Goal: Task Accomplishment & Management: Use online tool/utility

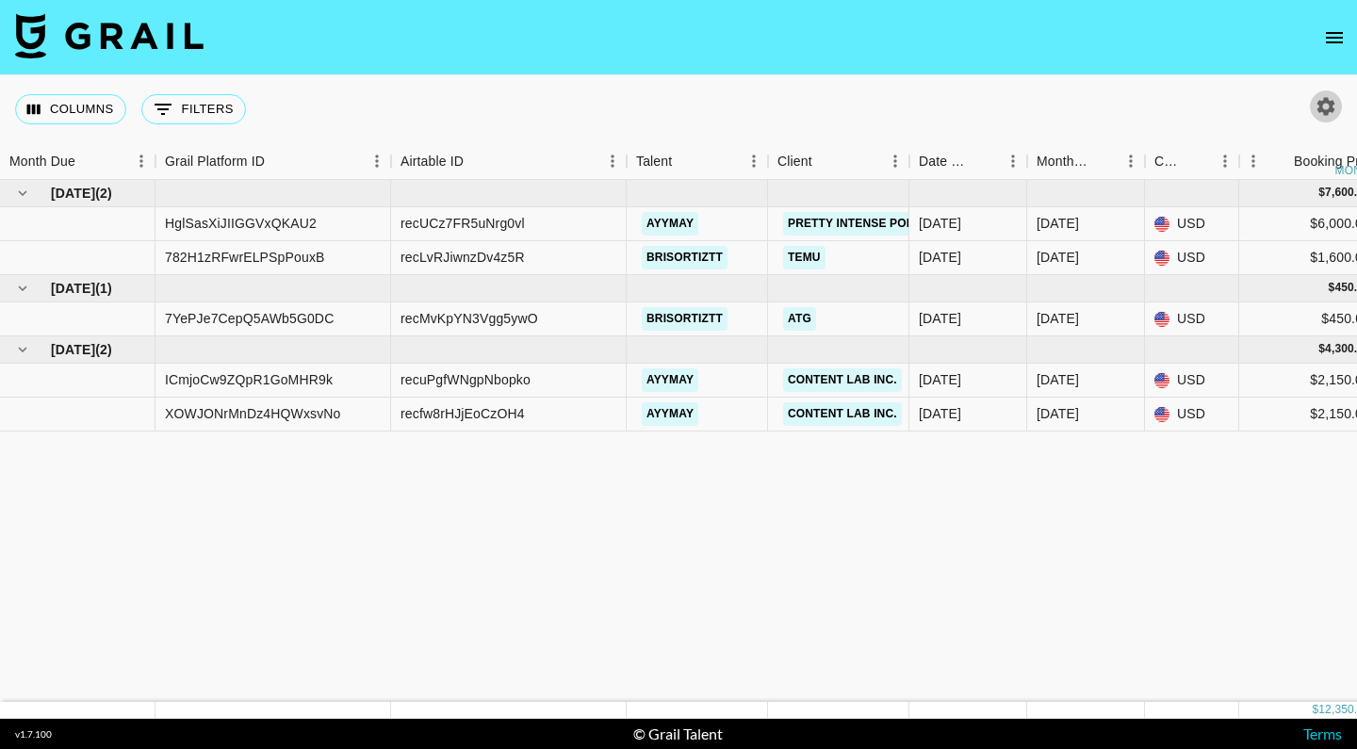
click at [1328, 107] on icon "button" at bounding box center [1326, 106] width 23 height 23
select select "[DATE]"
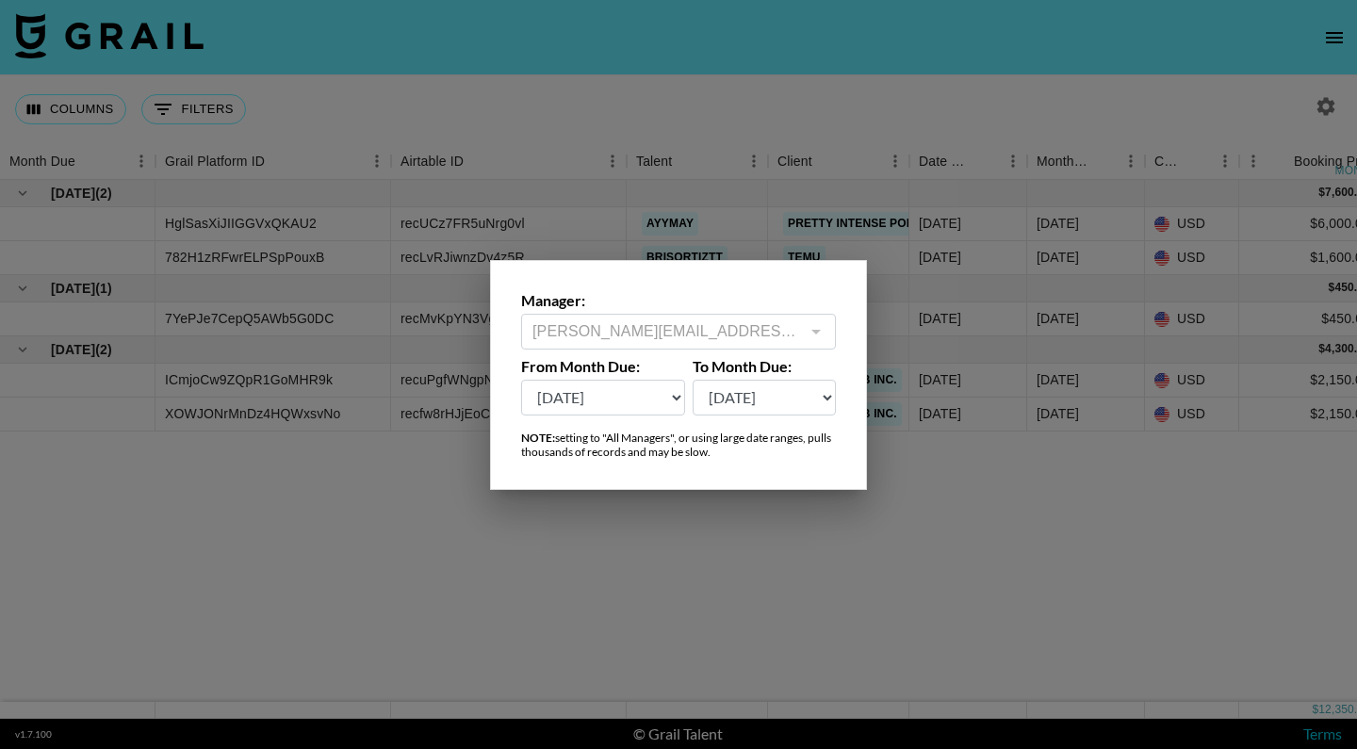
click at [640, 391] on select "[DATE] Aug '[DATE] Jun '[DATE] Apr '[DATE] Feb '[DATE] Dec '[DATE] Oct '[DATE] …" at bounding box center [603, 398] width 164 height 36
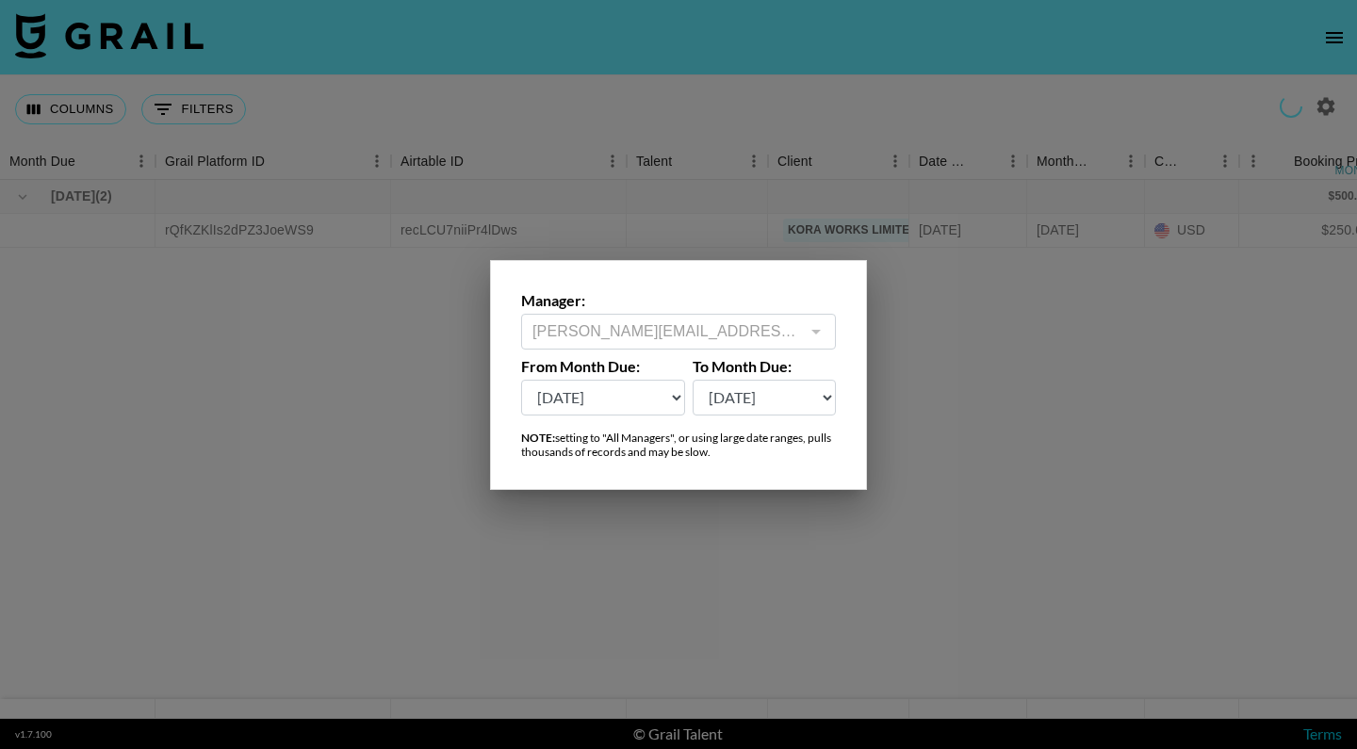
click at [614, 584] on div at bounding box center [678, 374] width 1357 height 749
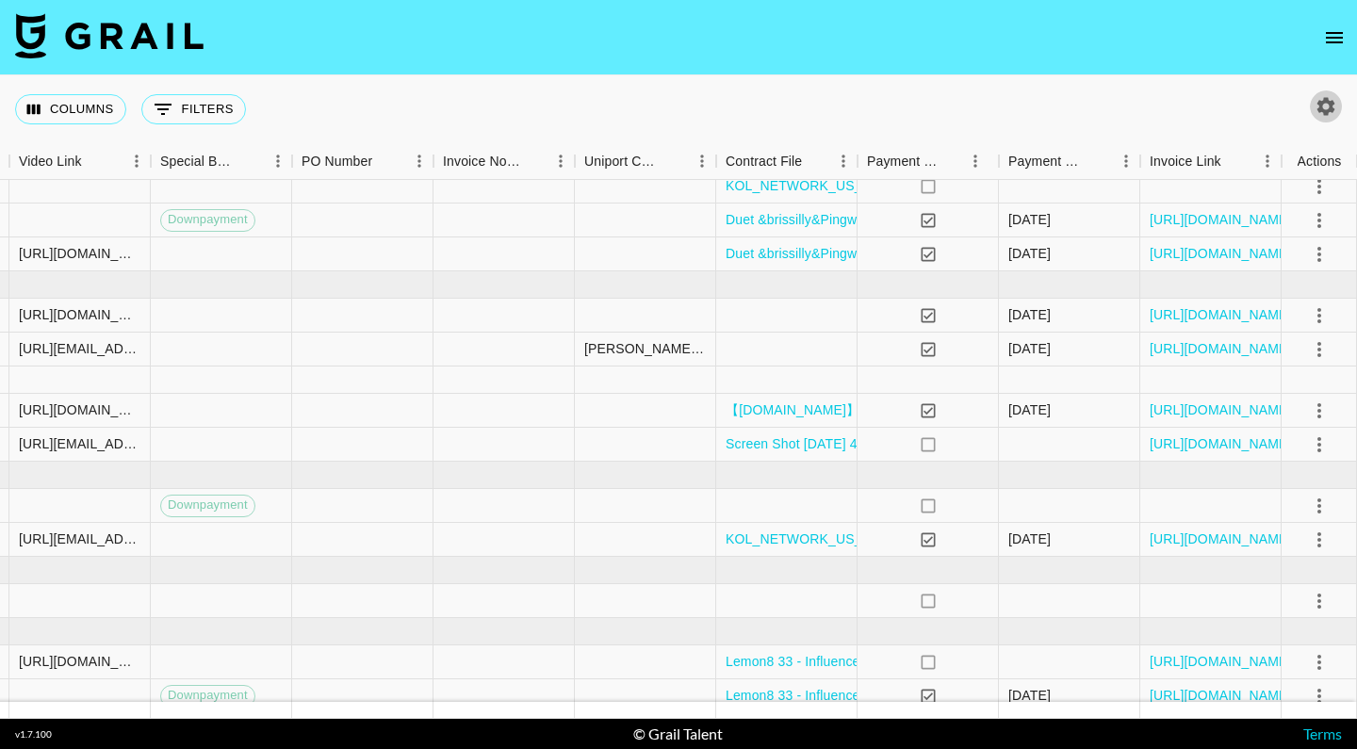
scroll to position [271, 1749]
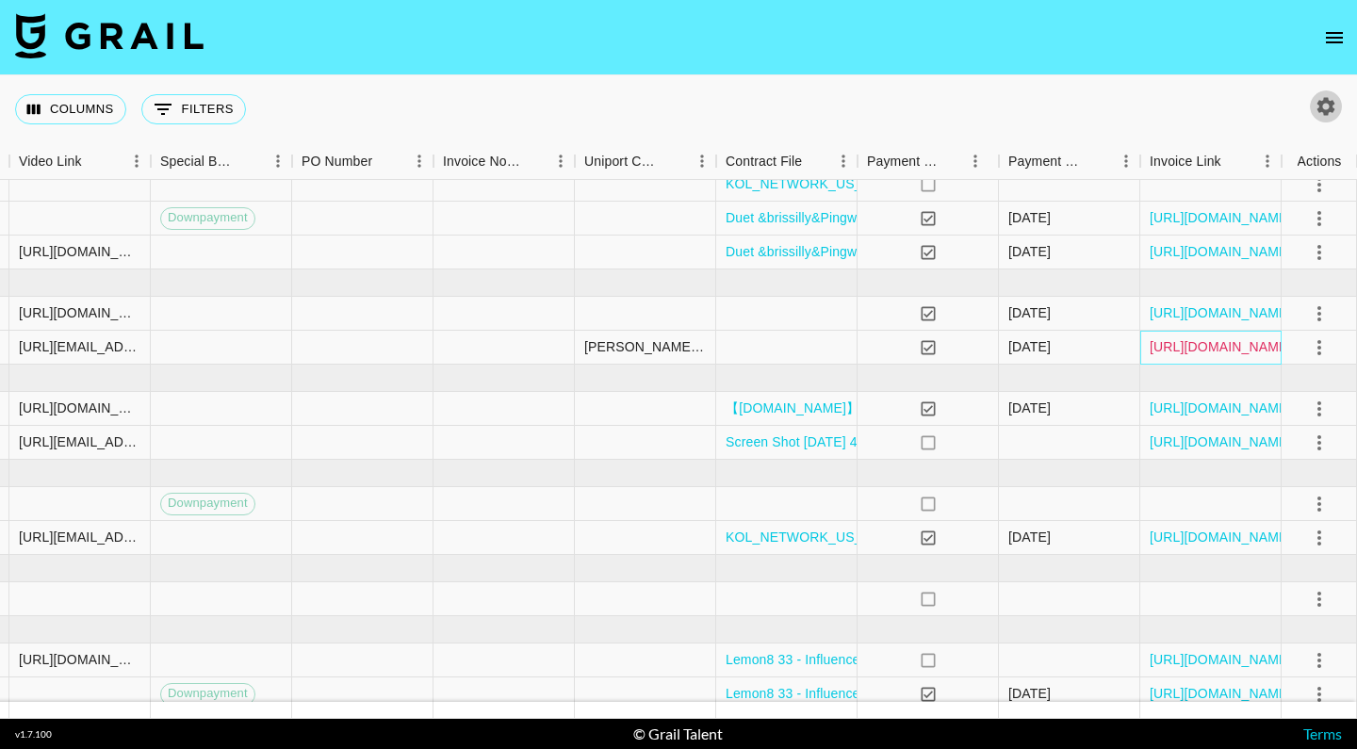
click at [1193, 340] on link "[URL][DOMAIN_NAME]" at bounding box center [1221, 346] width 142 height 19
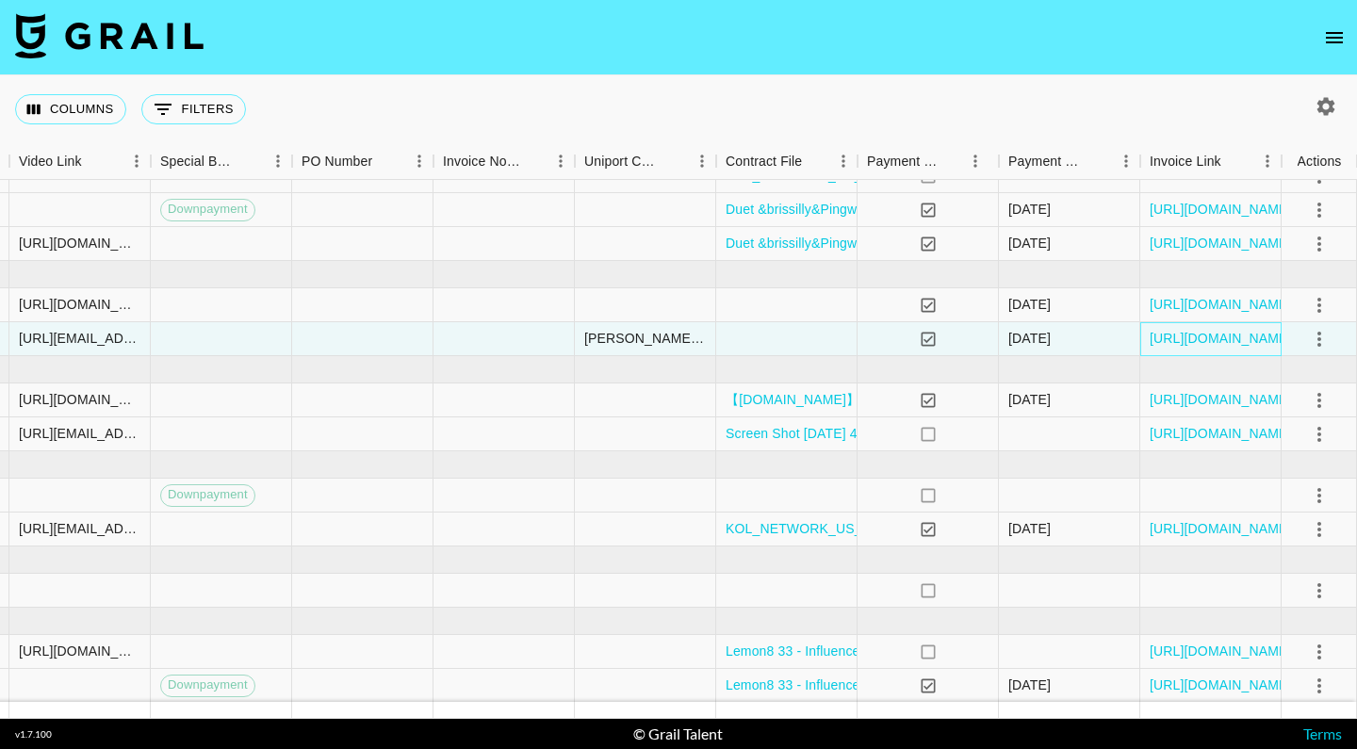
scroll to position [279, 1749]
click at [1187, 434] on link "[URL][DOMAIN_NAME]" at bounding box center [1221, 433] width 142 height 19
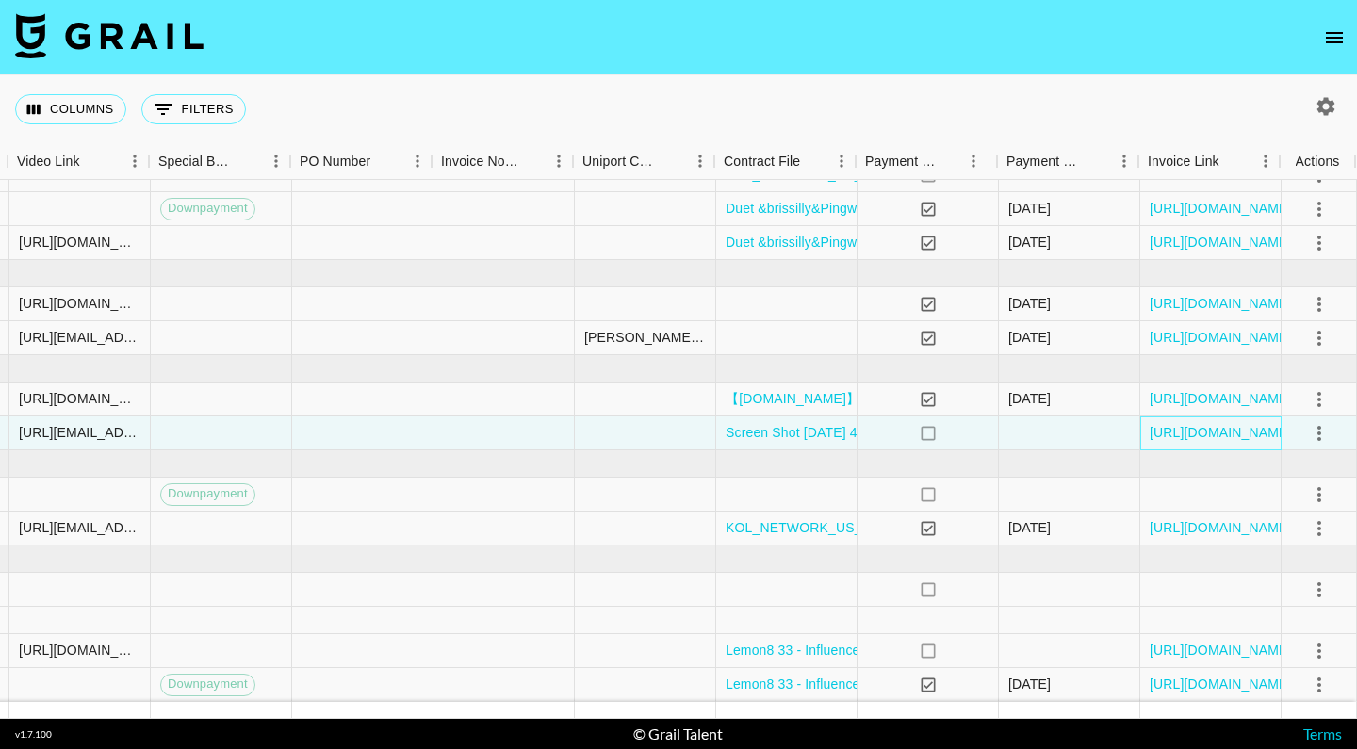
scroll to position [280, 1749]
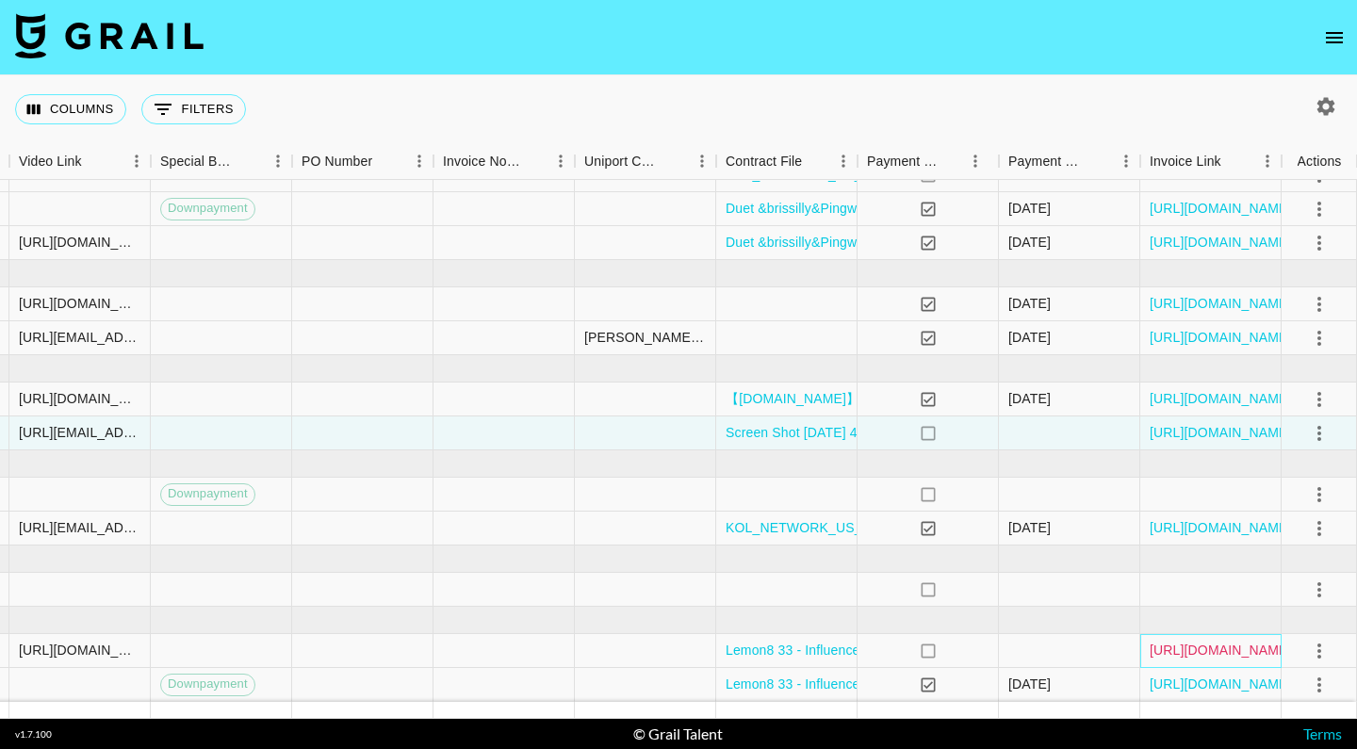
click at [1161, 645] on link "[URL][DOMAIN_NAME]" at bounding box center [1221, 650] width 142 height 19
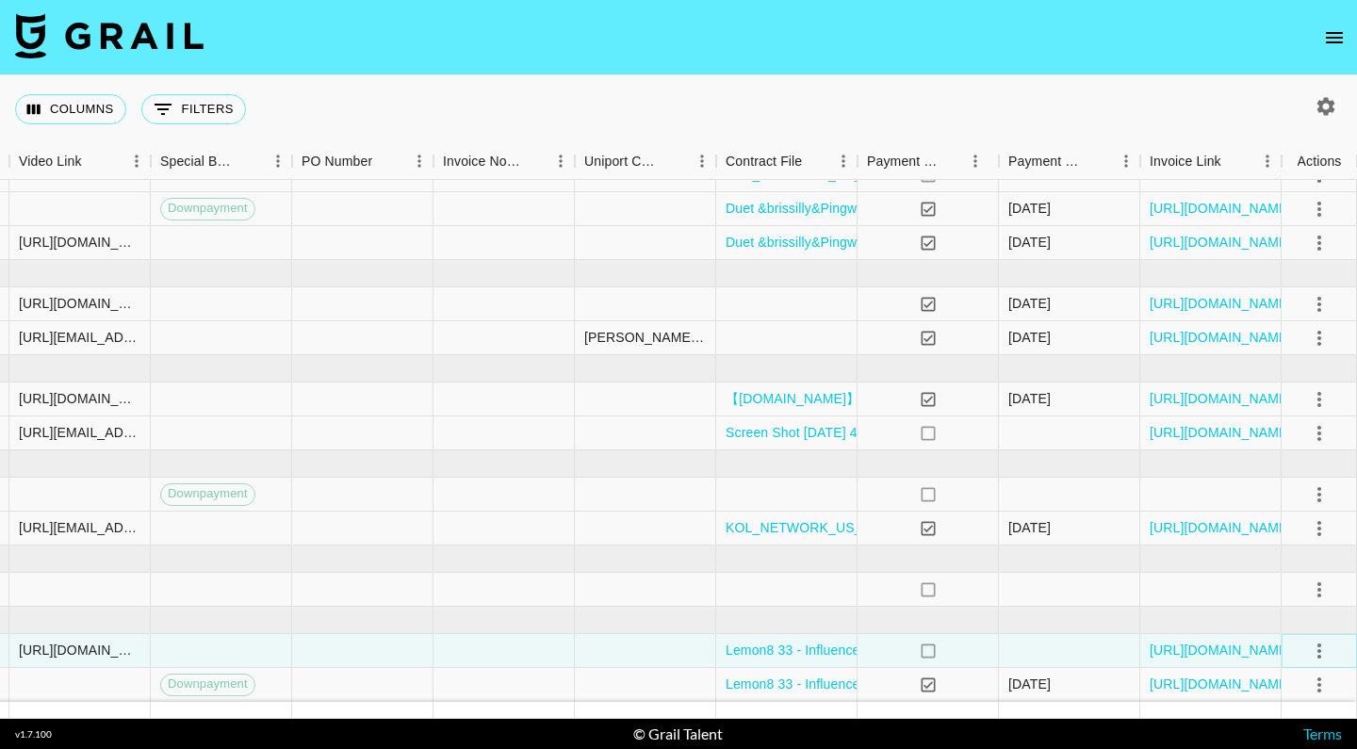
click at [1316, 645] on icon "select merge strategy" at bounding box center [1319, 651] width 23 height 23
click at [1087, 653] on div at bounding box center [1069, 651] width 141 height 34
click at [1324, 653] on icon "select merge strategy" at bounding box center [1319, 651] width 23 height 23
click at [1063, 649] on div at bounding box center [1069, 651] width 141 height 34
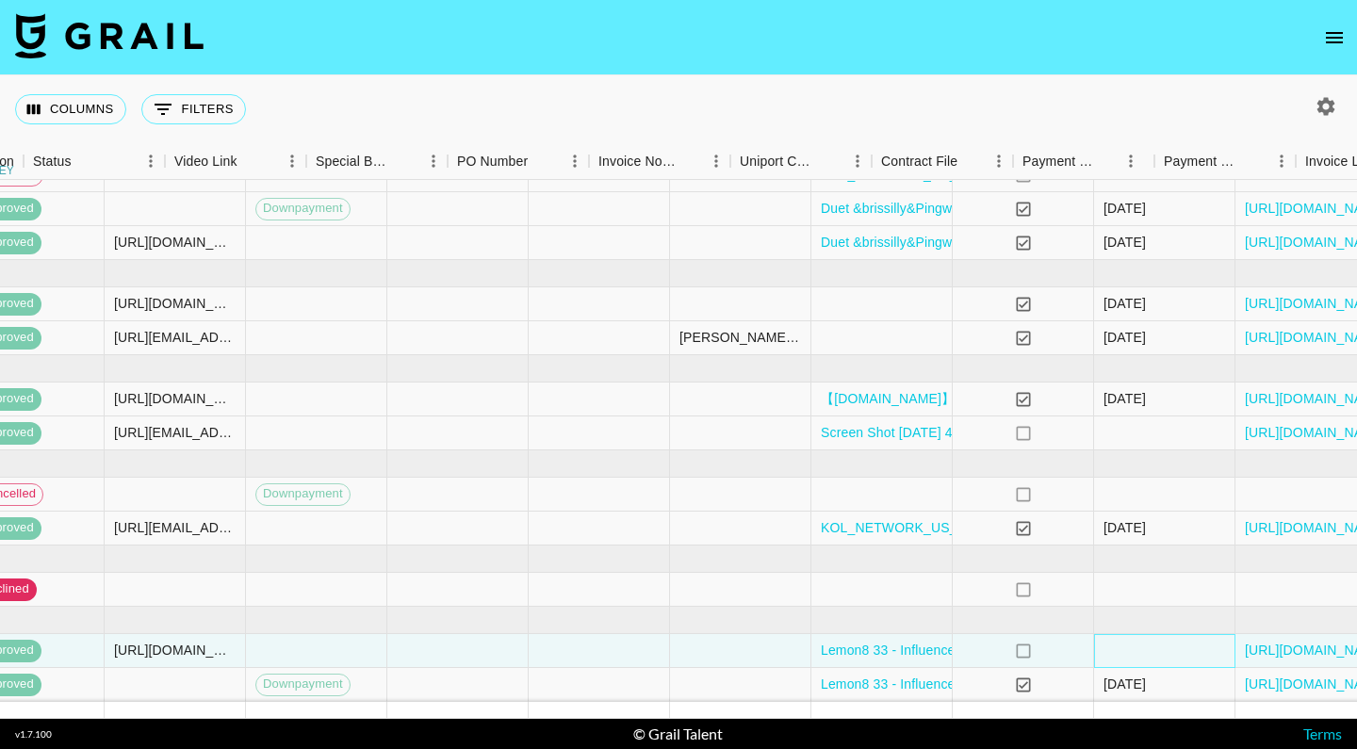
scroll to position [280, 1727]
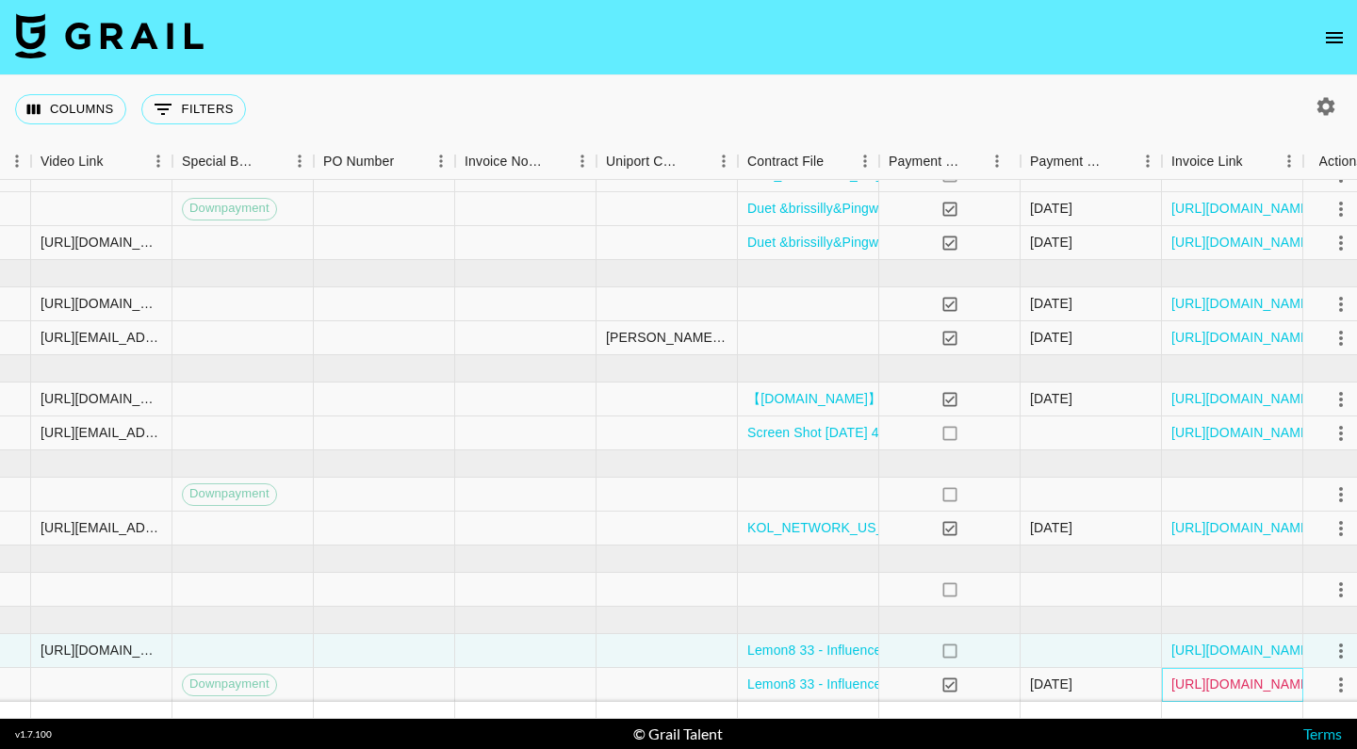
click at [1207, 680] on link "[URL][DOMAIN_NAME]" at bounding box center [1243, 684] width 142 height 19
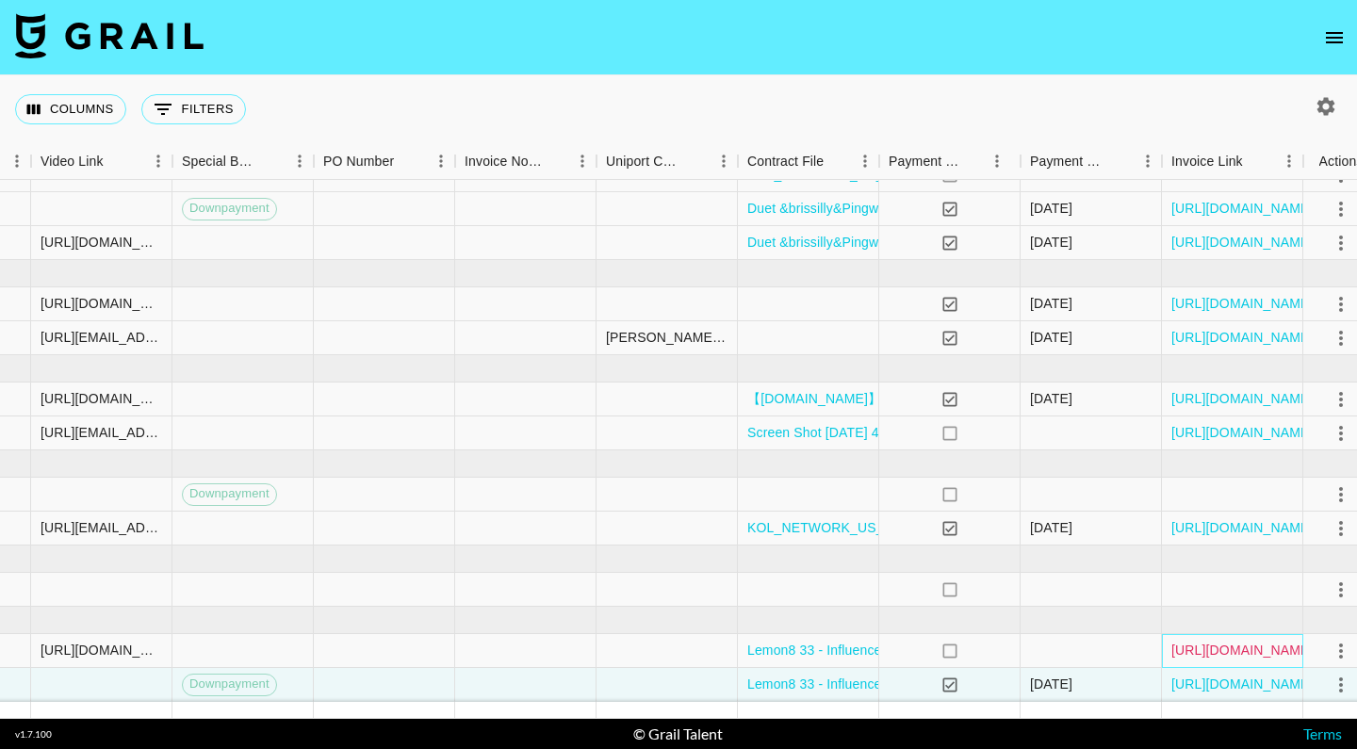
click at [1189, 650] on link "[URL][DOMAIN_NAME]" at bounding box center [1243, 650] width 142 height 19
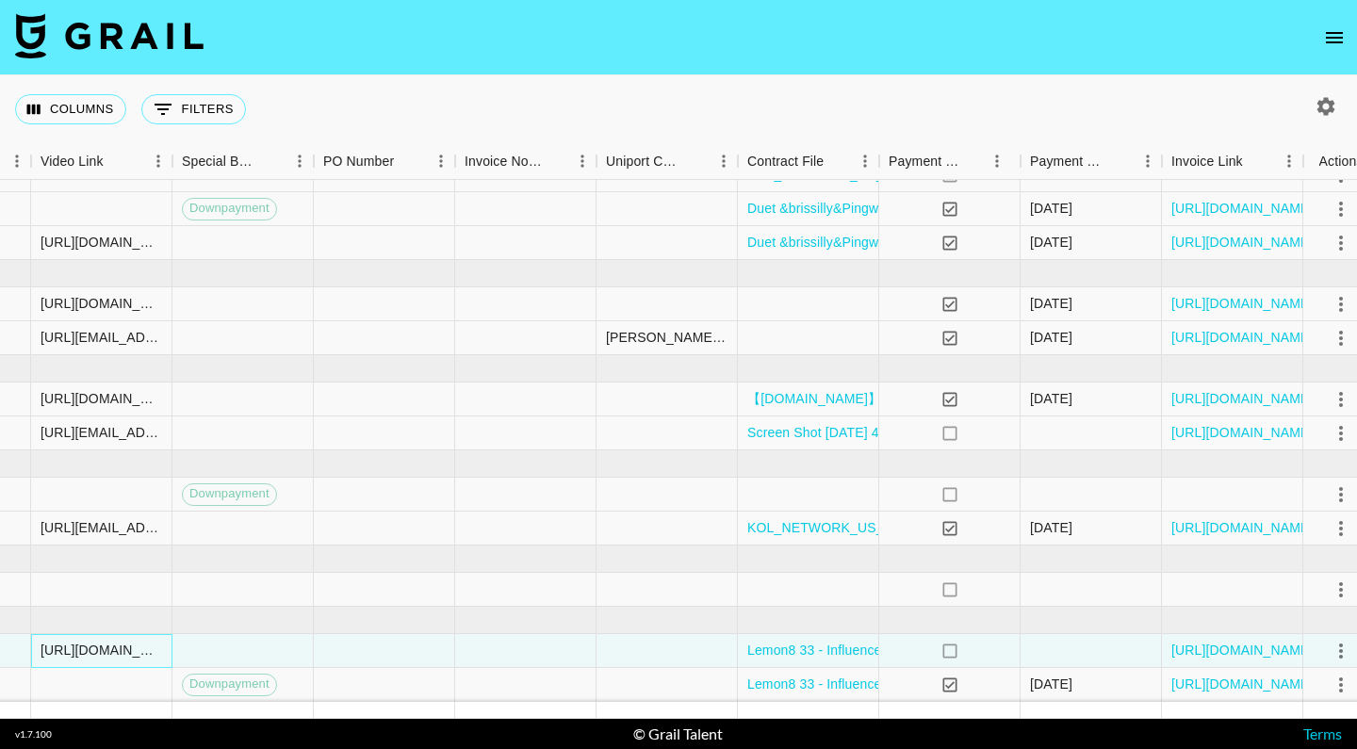
click at [73, 657] on div "[URL][DOMAIN_NAME]" at bounding box center [102, 650] width 122 height 19
click at [88, 653] on input "[URL][DOMAIN_NAME]" at bounding box center [101, 650] width 139 height 15
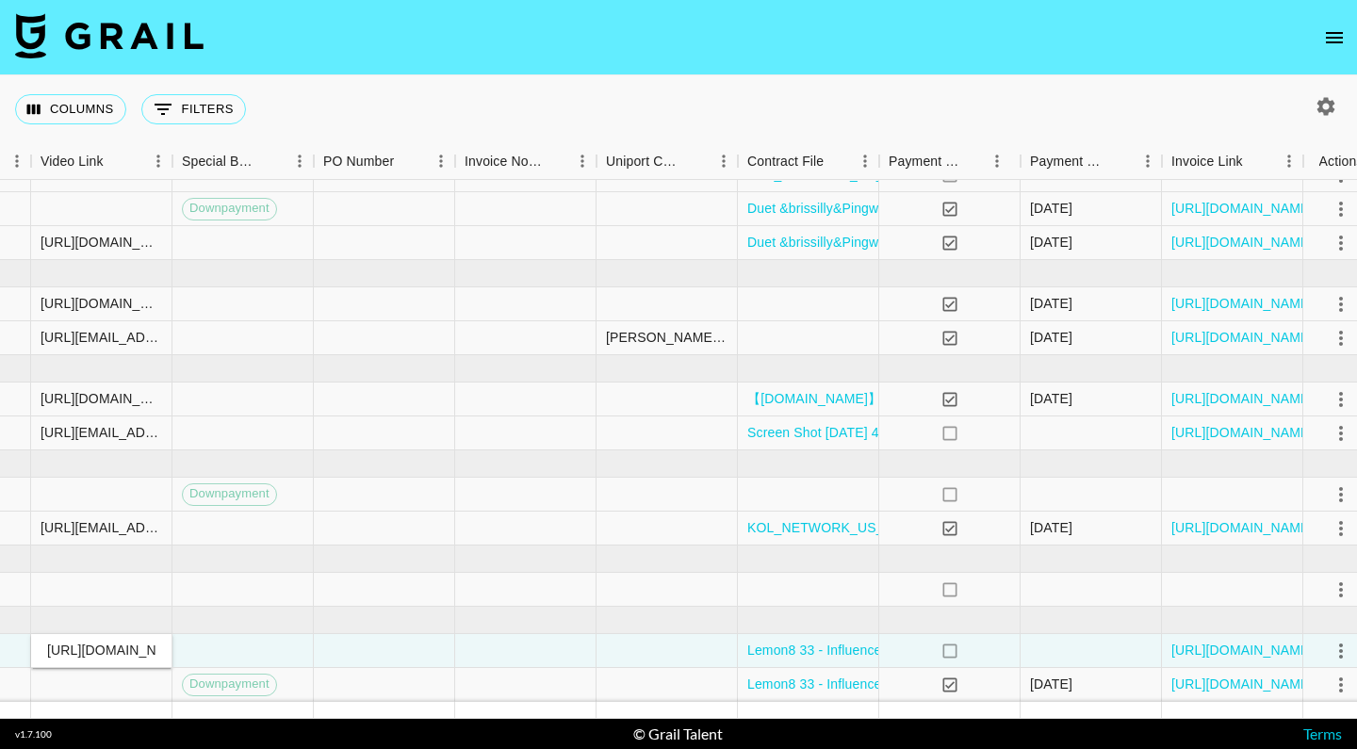
scroll to position [0, 271]
click at [469, 542] on div at bounding box center [525, 529] width 141 height 34
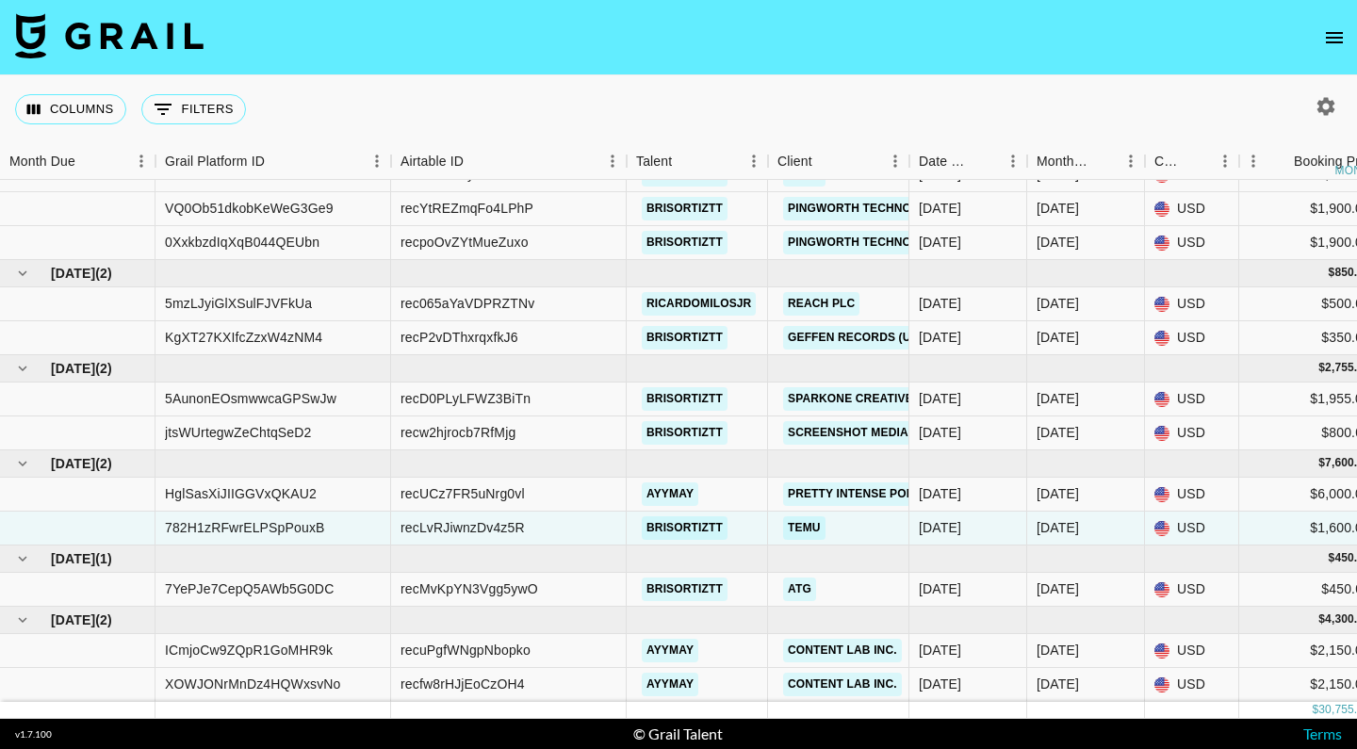
scroll to position [280, 0]
